Goal: Find specific page/section: Find specific page/section

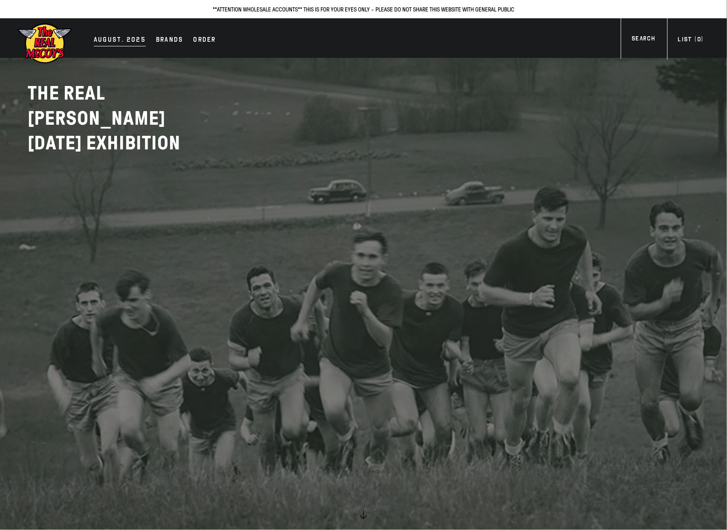
click at [127, 41] on div "AUGUST. 2025" at bounding box center [120, 41] width 52 height 12
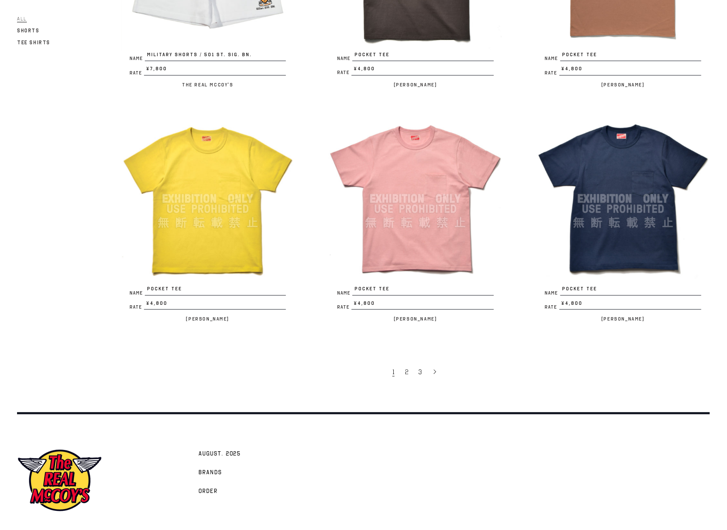
scroll to position [1684, 0]
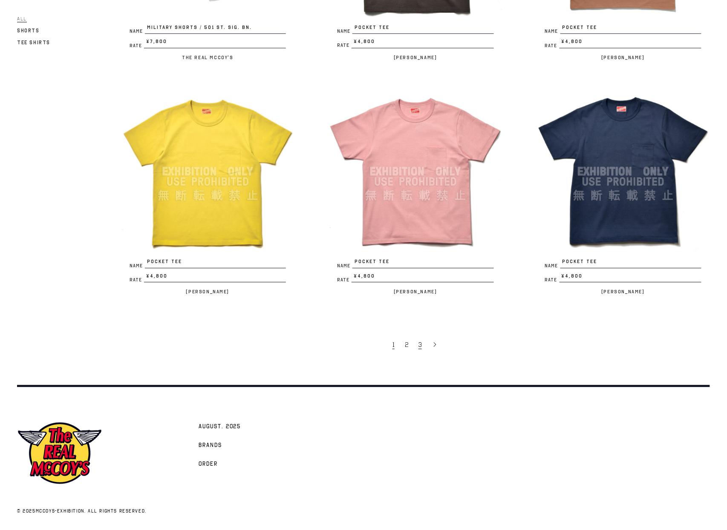
click at [418, 349] on link "3" at bounding box center [421, 345] width 14 height 18
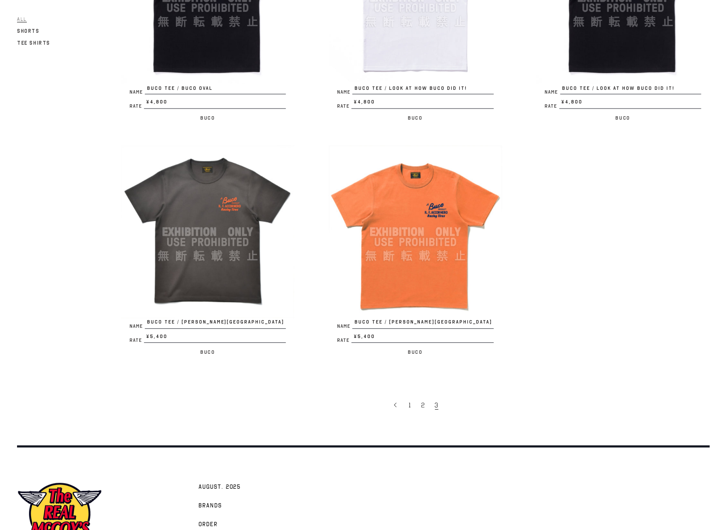
scroll to position [508, 0]
